Goal: Navigation & Orientation: Go to known website

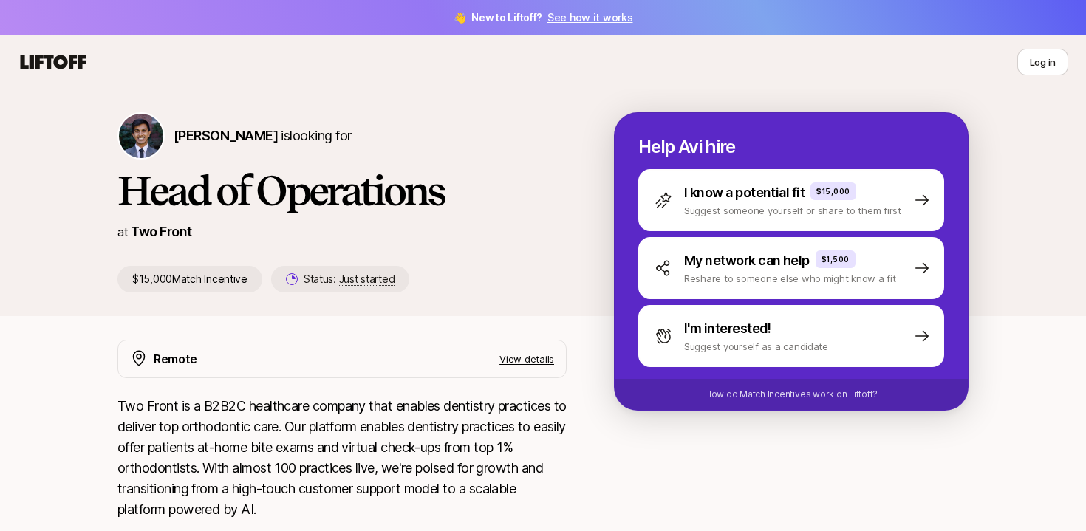
click at [467, 225] on div "at Two Front" at bounding box center [341, 232] width 449 height 21
